Goal: Information Seeking & Learning: Learn about a topic

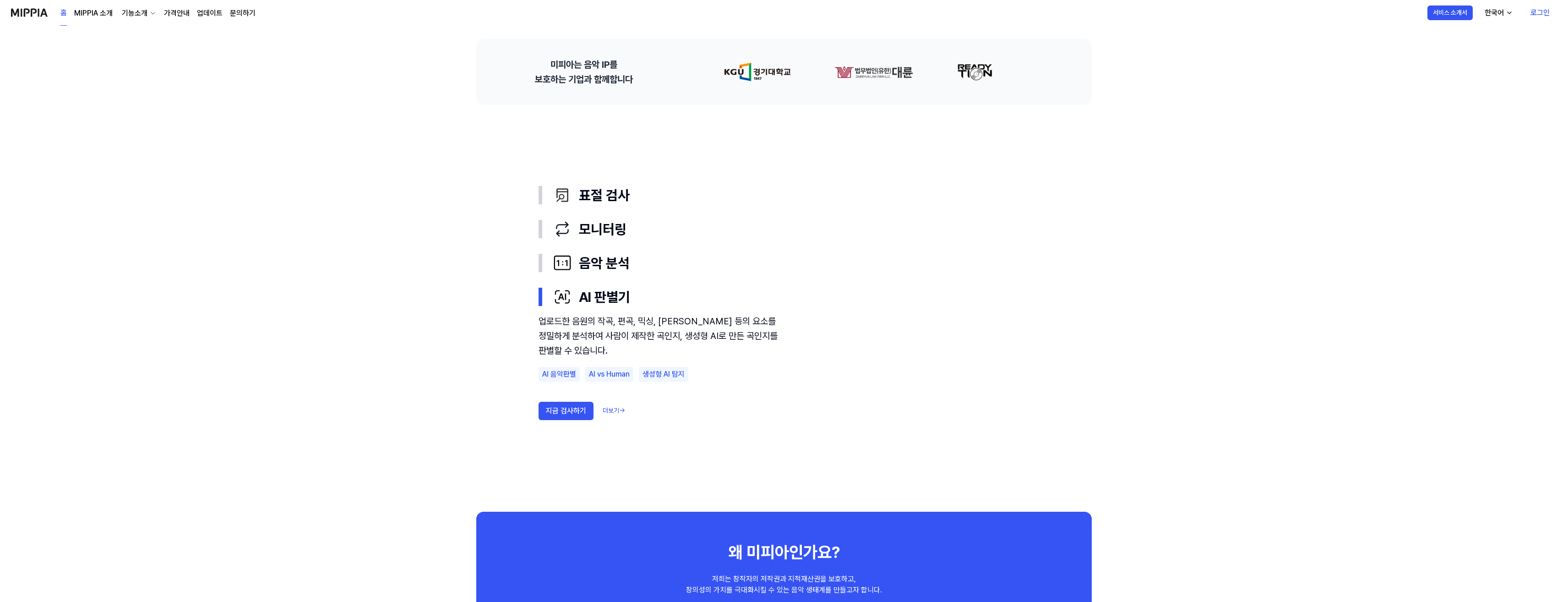
scroll to position [320, 0]
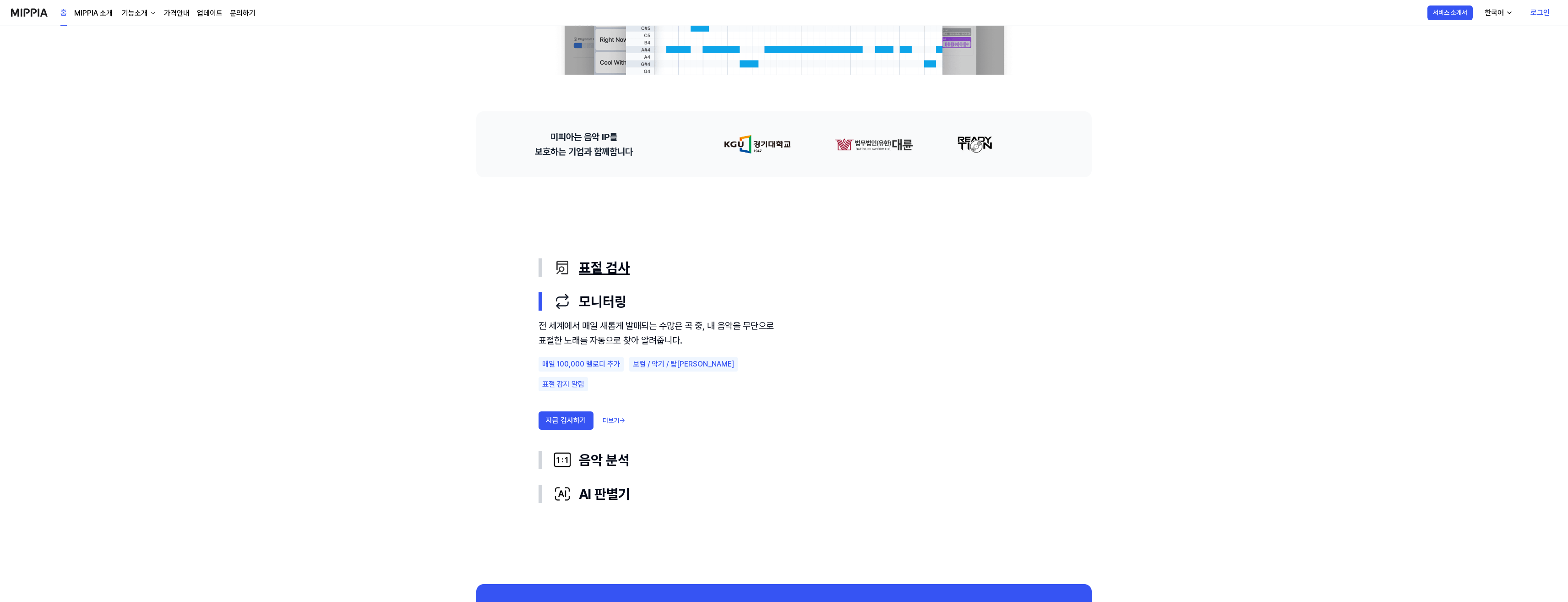
click at [596, 267] on div "표절 검사" at bounding box center [791, 267] width 476 height 19
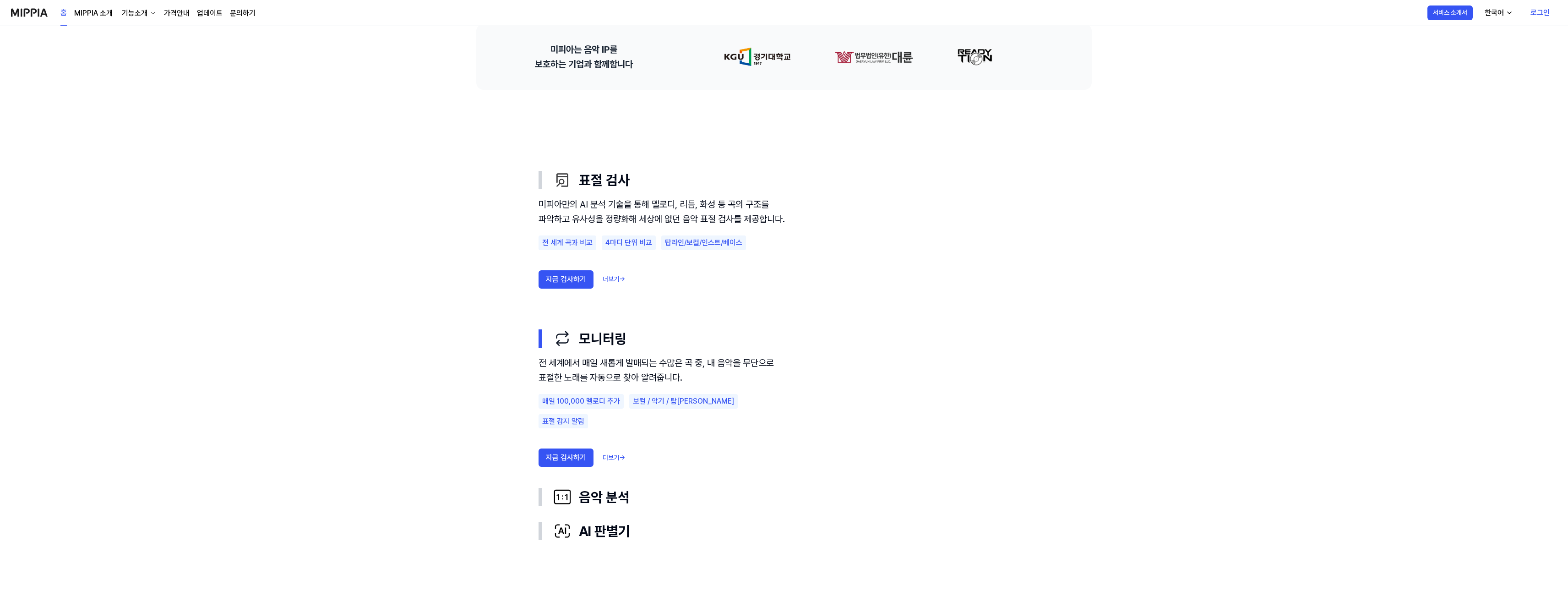
scroll to position [412, 0]
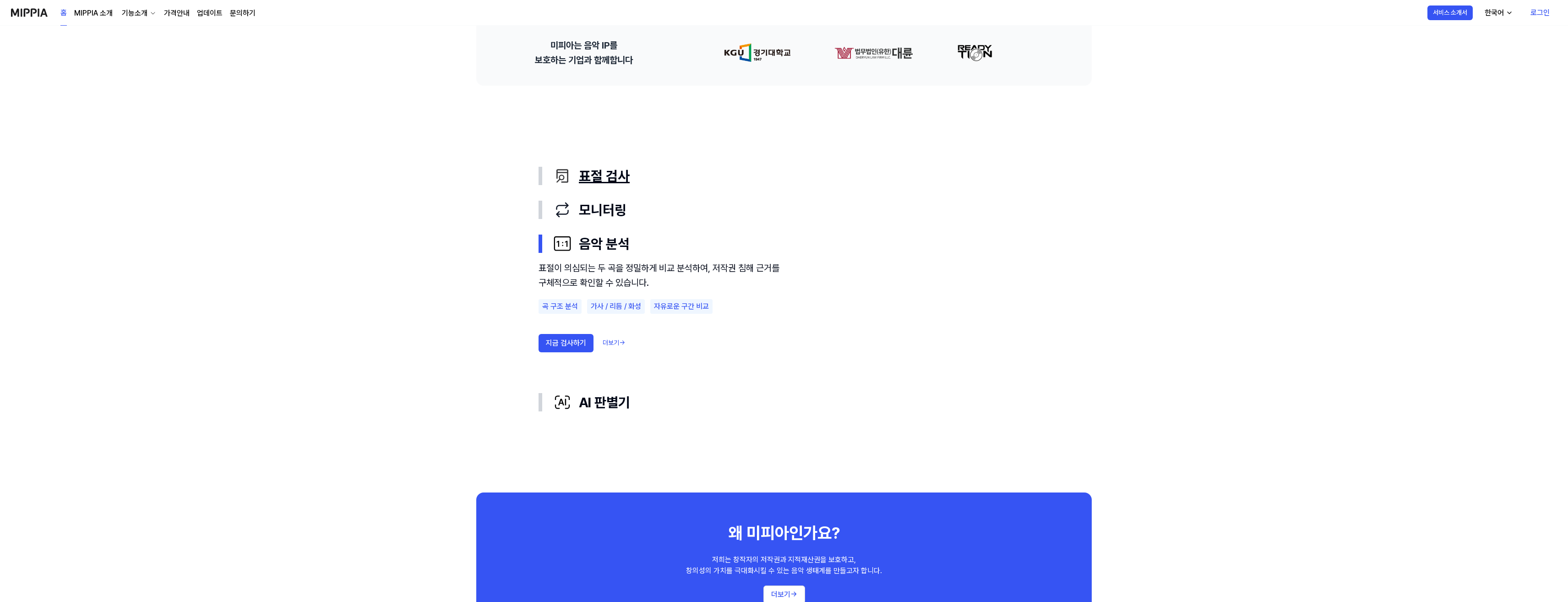
click at [591, 177] on div "표절 검사" at bounding box center [791, 176] width 476 height 19
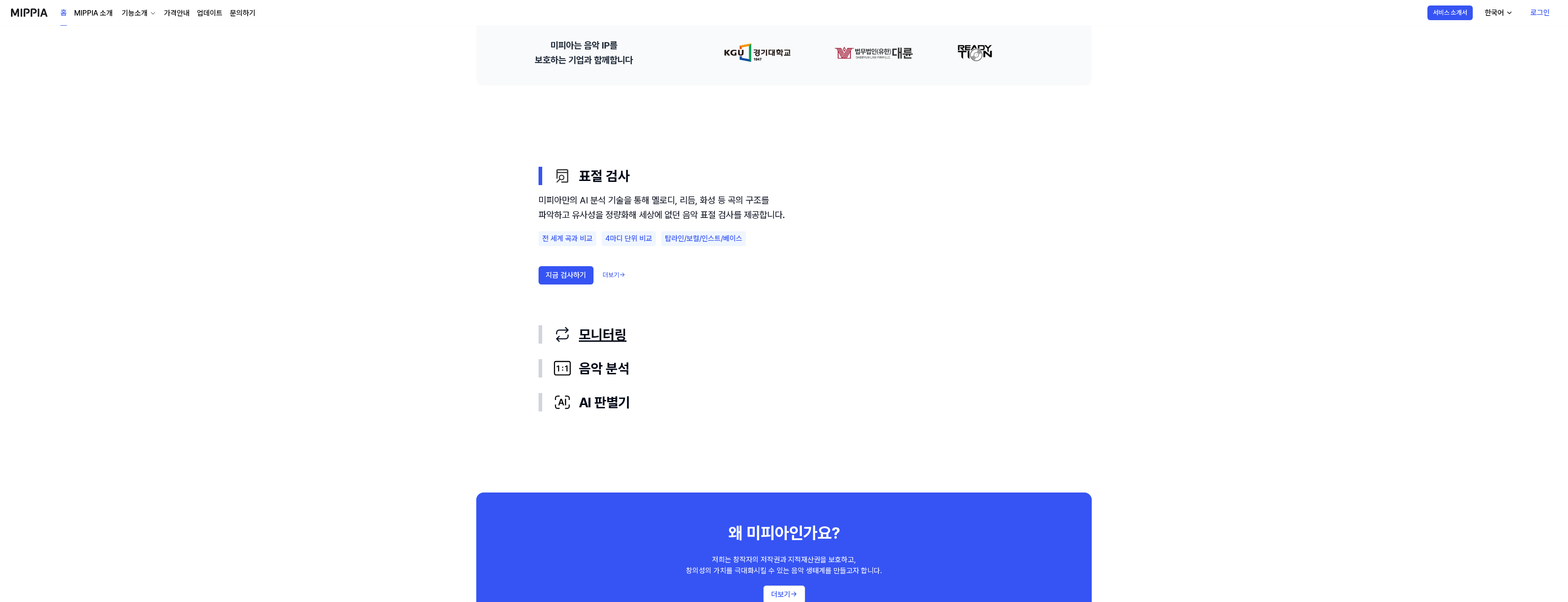
click at [605, 332] on div "모니터링" at bounding box center [791, 334] width 476 height 19
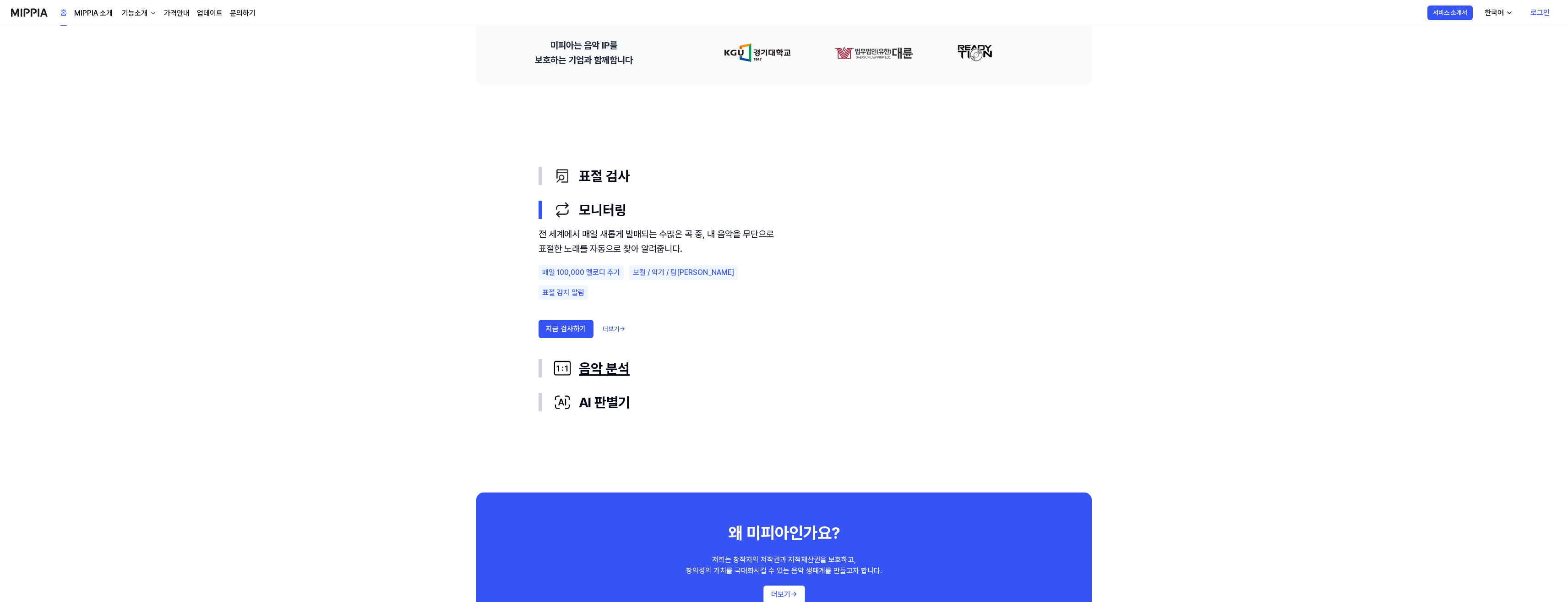
click at [601, 368] on div "음악 분석" at bounding box center [791, 368] width 476 height 19
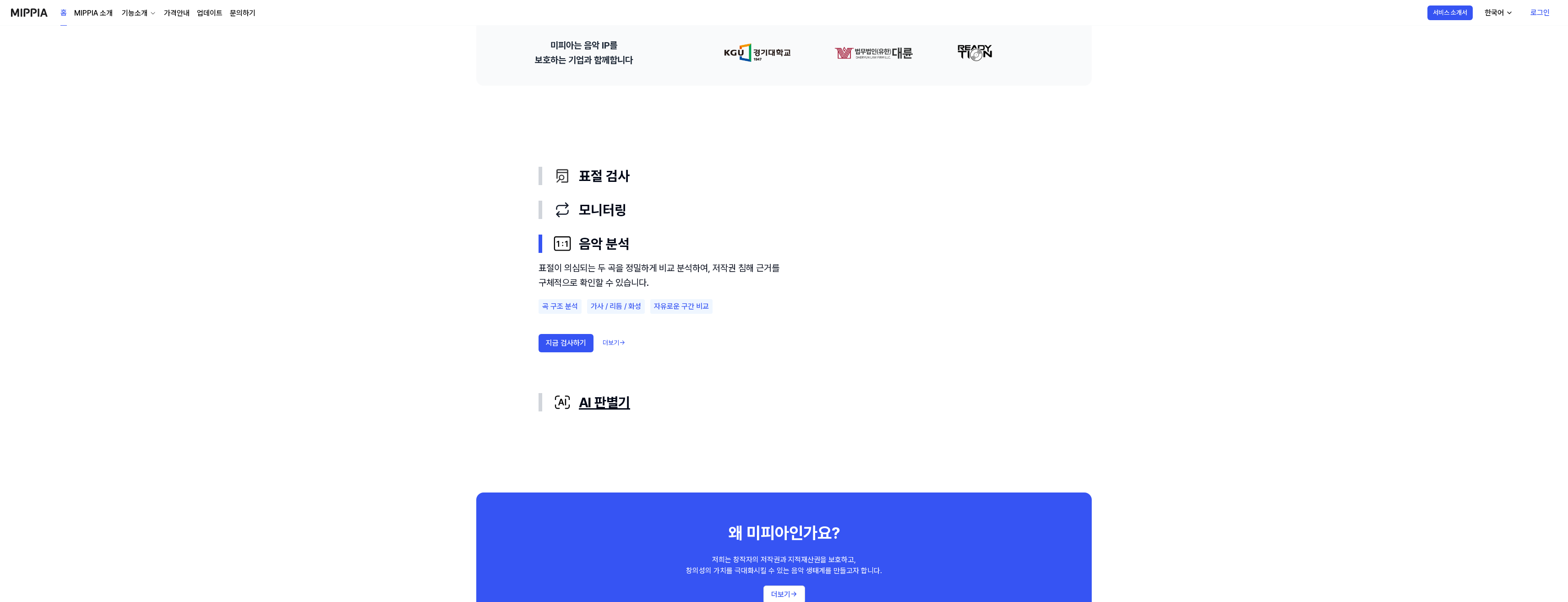
click at [596, 403] on div "AI 판별기" at bounding box center [791, 402] width 476 height 19
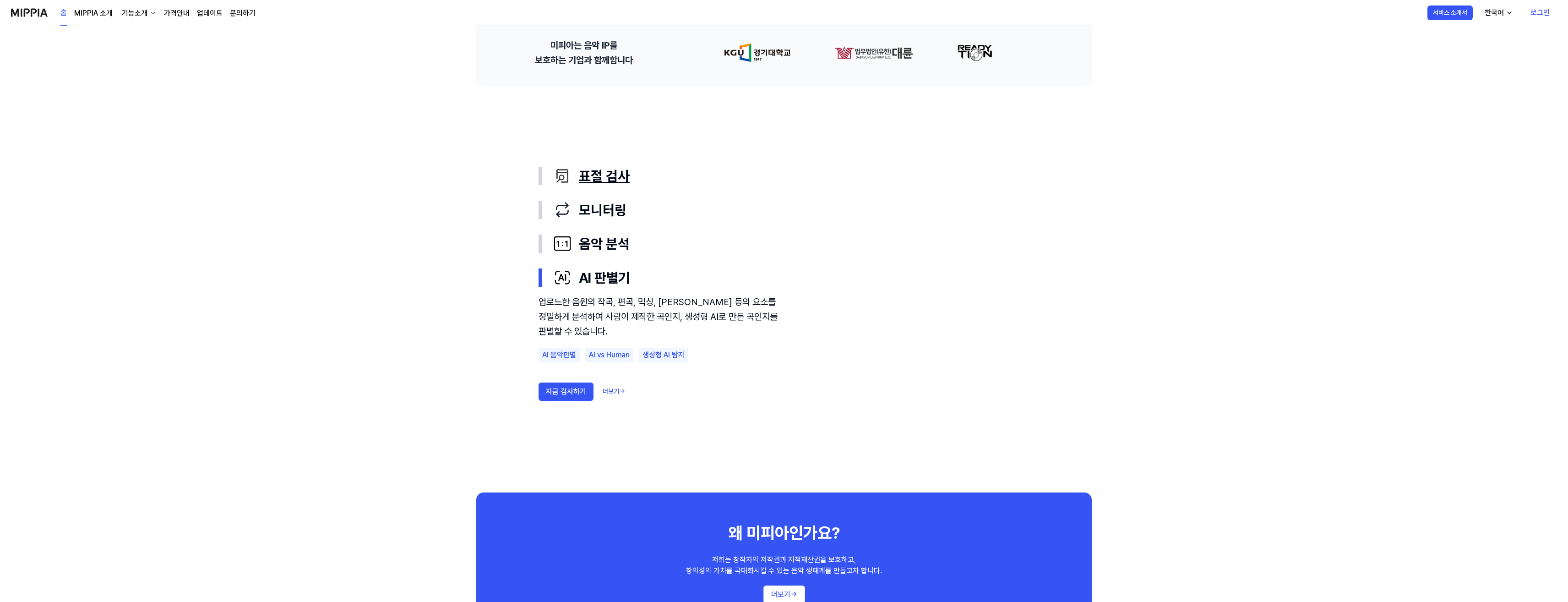
click at [608, 179] on div "표절 검사" at bounding box center [791, 176] width 476 height 19
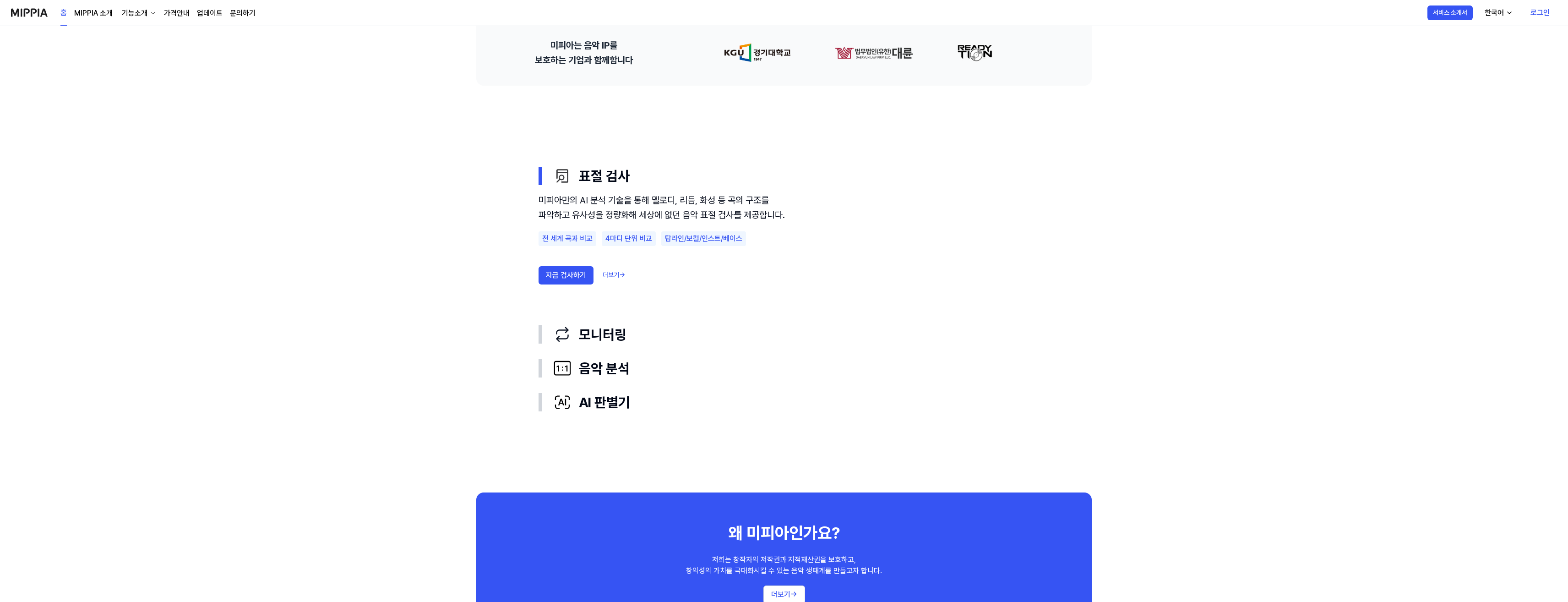
click at [606, 280] on link "더보기 →" at bounding box center [614, 275] width 22 height 9
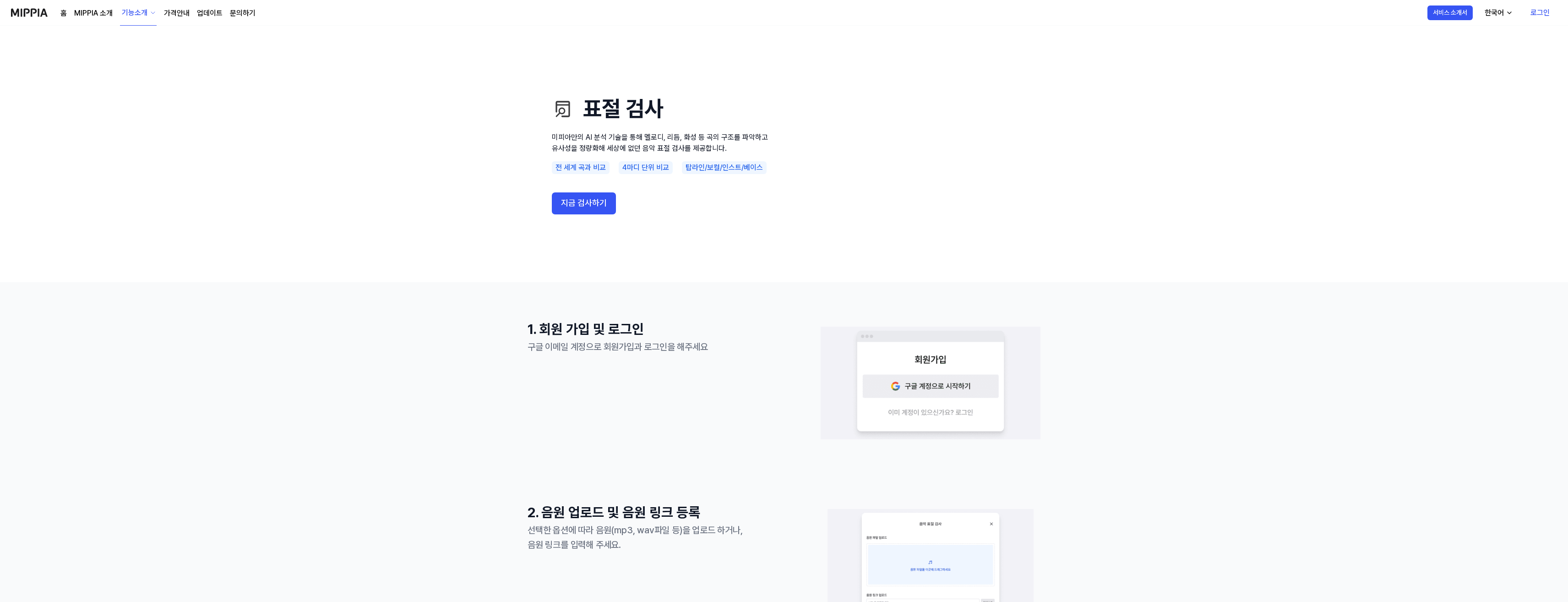
click at [178, 12] on link "가격안내" at bounding box center [177, 13] width 26 height 11
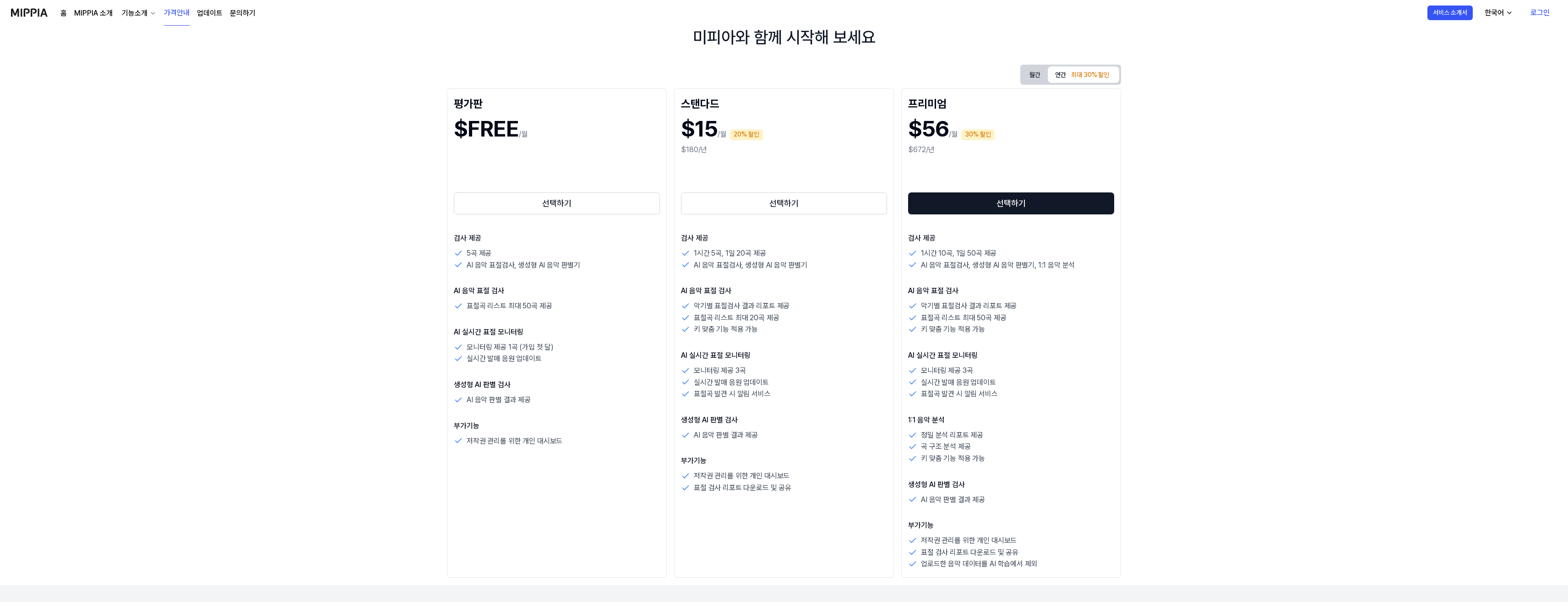
scroll to position [45, 0]
